Goal: Entertainment & Leisure: Consume media (video, audio)

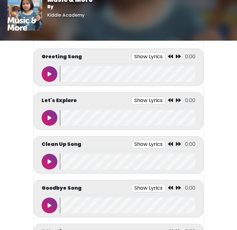
scroll to position [10, 0]
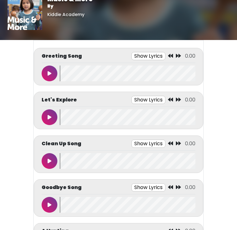
click at [49, 72] on icon at bounding box center [50, 73] width 4 height 5
click at [50, 72] on icon at bounding box center [49, 73] width 3 height 5
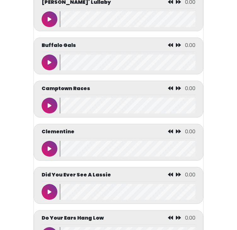
scroll to position [748, 0]
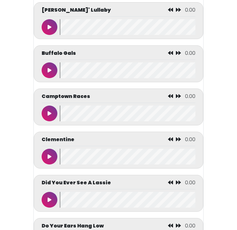
click at [51, 70] on icon at bounding box center [50, 70] width 4 height 5
click at [50, 68] on icon at bounding box center [49, 70] width 3 height 5
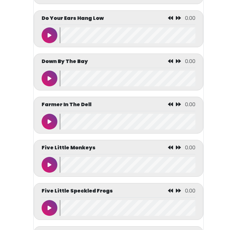
scroll to position [956, 0]
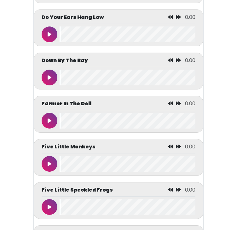
click at [50, 121] on icon at bounding box center [50, 120] width 4 height 5
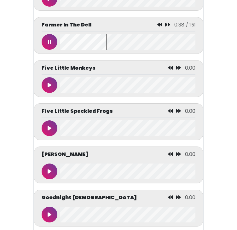
scroll to position [1037, 0]
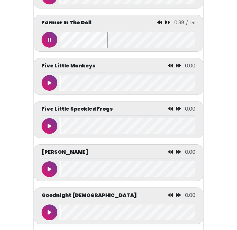
click at [50, 41] on icon at bounding box center [49, 39] width 3 height 5
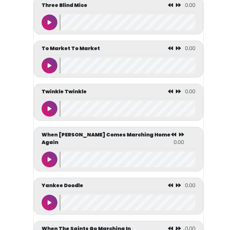
scroll to position [2957, 0]
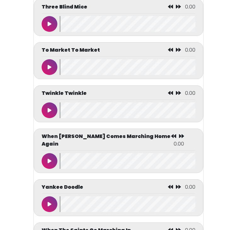
click at [54, 104] on button at bounding box center [50, 110] width 16 height 16
click at [67, 107] on wave at bounding box center [127, 110] width 135 height 16
click at [72, 107] on wave at bounding box center [127, 110] width 135 height 16
click at [83, 106] on wave at bounding box center [127, 110] width 135 height 16
click at [91, 106] on wave at bounding box center [127, 110] width 135 height 16
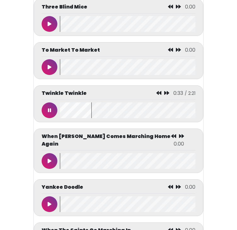
click at [106, 106] on wave at bounding box center [127, 110] width 135 height 16
click at [123, 105] on wave at bounding box center [127, 110] width 135 height 16
click at [141, 105] on wave at bounding box center [127, 110] width 135 height 16
click at [161, 106] on wave at bounding box center [127, 110] width 135 height 16
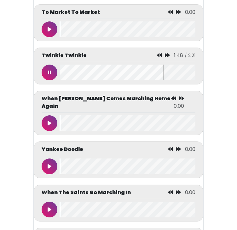
scroll to position [2994, 0]
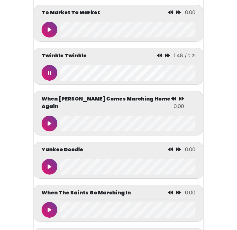
click at [45, 67] on button at bounding box center [50, 73] width 16 height 16
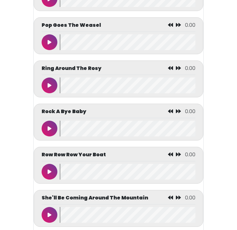
scroll to position [2464, 0]
click at [50, 169] on icon at bounding box center [50, 171] width 4 height 5
click at [48, 169] on icon at bounding box center [49, 171] width 3 height 5
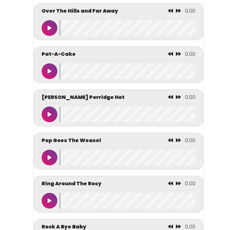
scroll to position [2348, 0]
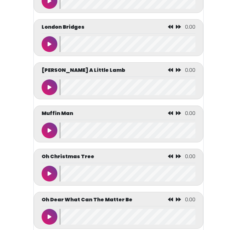
scroll to position [1986, 0]
